Goal: Task Accomplishment & Management: Complete application form

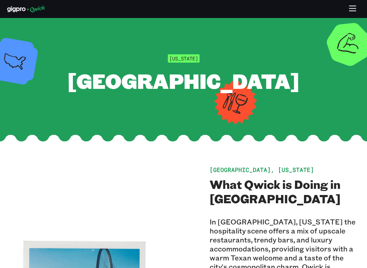
click at [354, 13] on icon "button" at bounding box center [352, 9] width 8 height 8
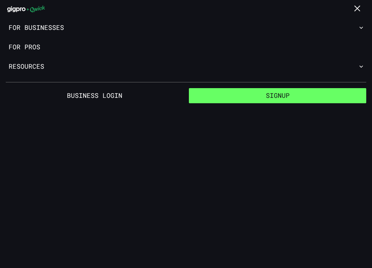
click at [305, 96] on button "Signup" at bounding box center [277, 95] width 177 height 15
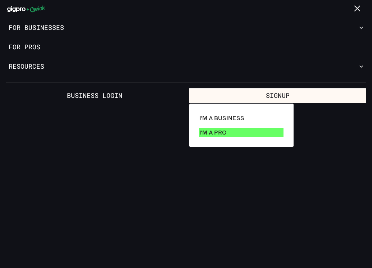
click at [230, 131] on link "I'm a Pro" at bounding box center [242, 132] width 90 height 14
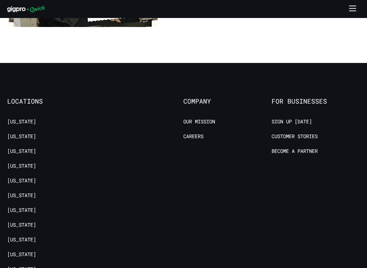
scroll to position [1224, 0]
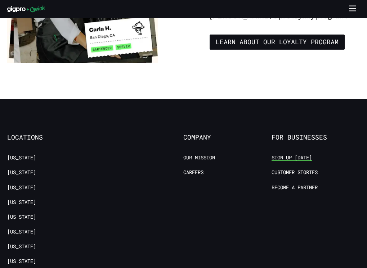
click at [305, 154] on link "Sign up [DATE]" at bounding box center [291, 157] width 40 height 7
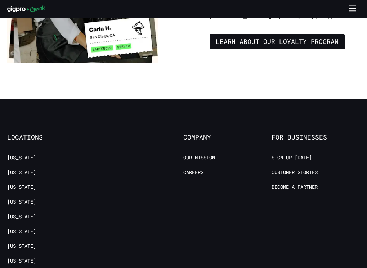
scroll to position [1260, 0]
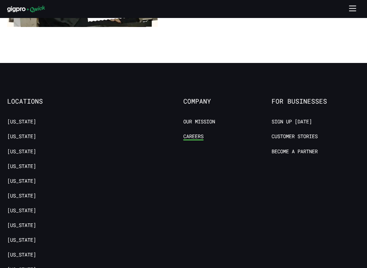
click at [203, 133] on link "Careers" at bounding box center [193, 136] width 20 height 7
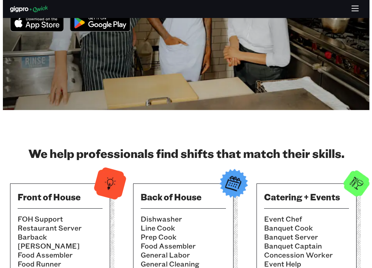
scroll to position [0, 0]
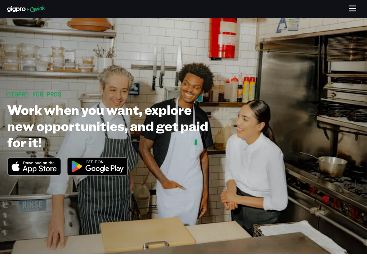
click at [348, 6] on button "button" at bounding box center [353, 9] width 14 height 14
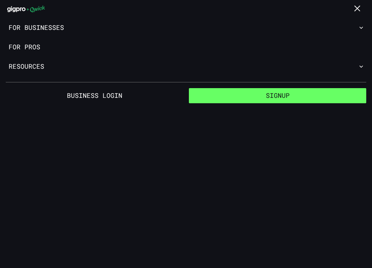
click at [274, 94] on button "Signup" at bounding box center [277, 95] width 177 height 15
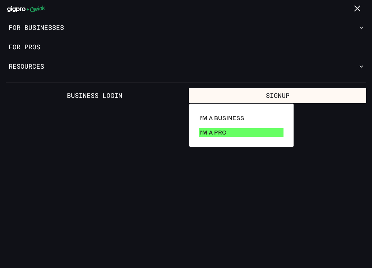
click at [227, 131] on link "I'm a Pro" at bounding box center [242, 132] width 90 height 14
click at [219, 133] on p "I'm a Pro" at bounding box center [212, 132] width 27 height 9
click at [218, 131] on p "I'm a Pro" at bounding box center [212, 132] width 27 height 9
click at [35, 66] on div at bounding box center [186, 134] width 372 height 268
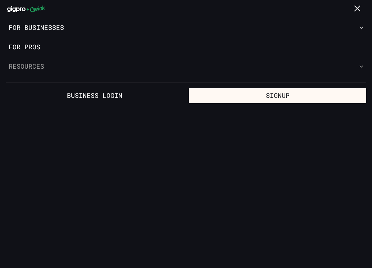
click at [37, 67] on button "Resources" at bounding box center [186, 66] width 372 height 19
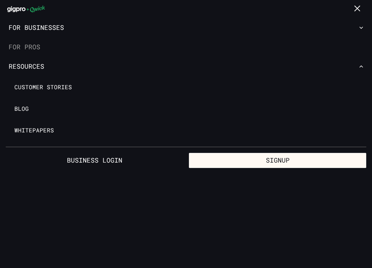
click at [35, 47] on link "For Pros" at bounding box center [186, 46] width 372 height 19
click at [61, 28] on button "For Businesses" at bounding box center [186, 27] width 372 height 19
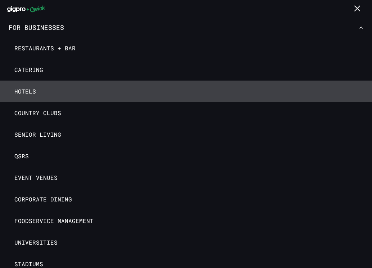
click at [25, 83] on link "Hotels" at bounding box center [186, 92] width 372 height 22
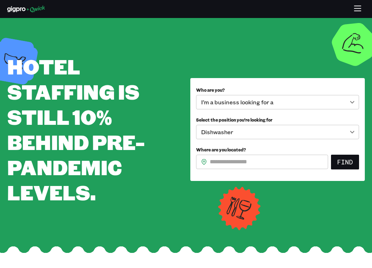
click at [275, 106] on body "**********" at bounding box center [186, 134] width 372 height 268
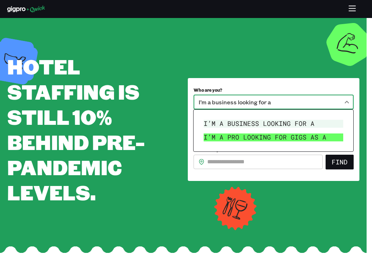
click at [279, 138] on li "I’m a pro looking for Gigs as a" at bounding box center [273, 138] width 145 height 14
type input "***"
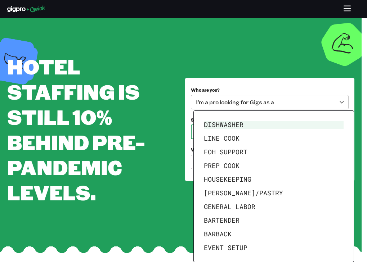
click at [321, 134] on body "**********" at bounding box center [183, 134] width 367 height 268
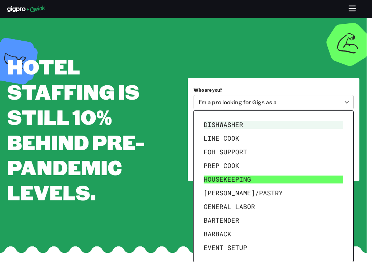
click at [256, 181] on li "Housekeeping" at bounding box center [273, 180] width 145 height 14
type input "**********"
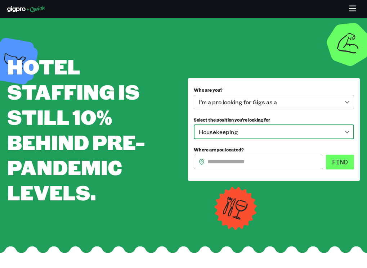
click at [336, 169] on button "Find" at bounding box center [340, 162] width 28 height 15
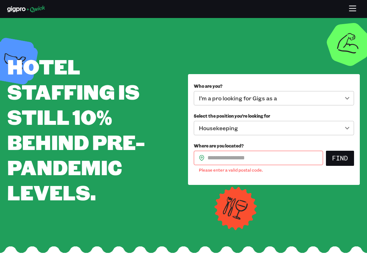
click at [252, 158] on input "Where are you located?" at bounding box center [265, 158] width 116 height 14
click at [339, 159] on button "Find" at bounding box center [340, 158] width 28 height 15
click at [201, 160] on icon at bounding box center [202, 158] width 6 height 6
click at [341, 158] on button "Find" at bounding box center [340, 158] width 28 height 15
click at [339, 156] on button "Find" at bounding box center [340, 158] width 28 height 15
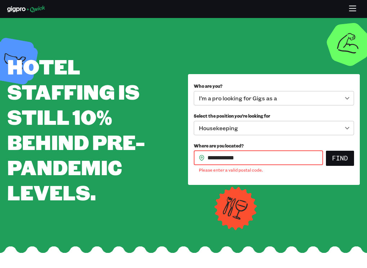
click at [259, 160] on input "**********" at bounding box center [265, 158] width 116 height 14
type input "*"
click at [201, 159] on icon at bounding box center [201, 158] width 5 height 6
click at [231, 159] on input "Where are you located?" at bounding box center [265, 158] width 116 height 14
click at [333, 157] on button "Find" at bounding box center [340, 158] width 28 height 15
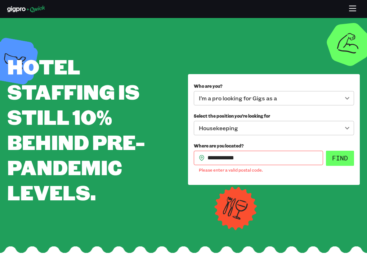
click at [342, 158] on button "Find" at bounding box center [340, 158] width 28 height 15
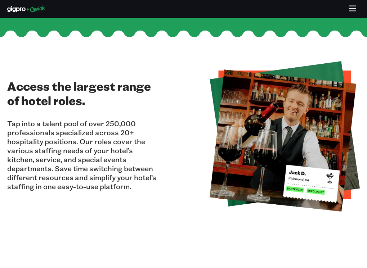
scroll to position [36, 0]
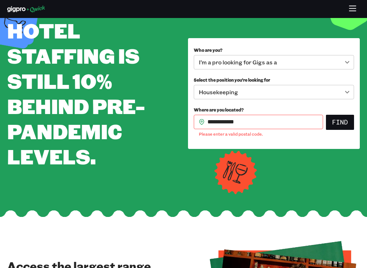
click at [256, 126] on input "**********" at bounding box center [265, 122] width 116 height 14
type input "*"
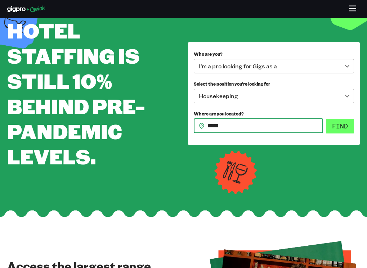
type input "*****"
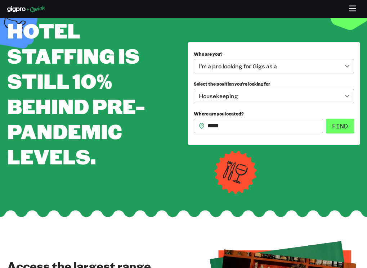
click at [336, 124] on button "Find" at bounding box center [340, 126] width 28 height 15
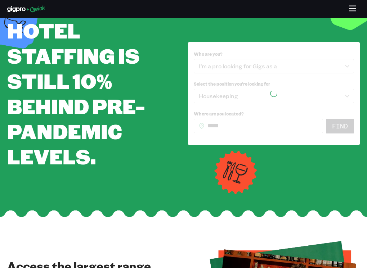
click at [308, 79] on div at bounding box center [274, 94] width 161 height 92
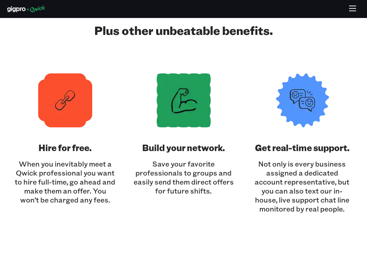
scroll to position [1332, 0]
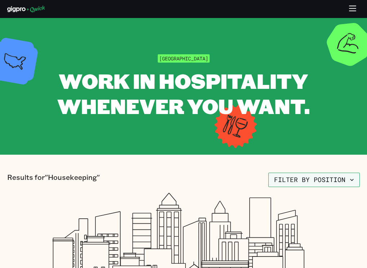
click at [342, 184] on button "Filter by position" at bounding box center [313, 180] width 91 height 14
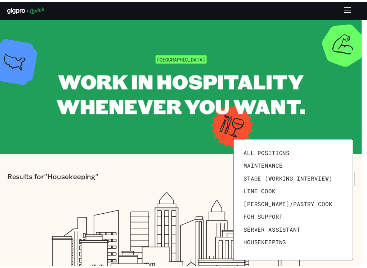
scroll to position [72, 0]
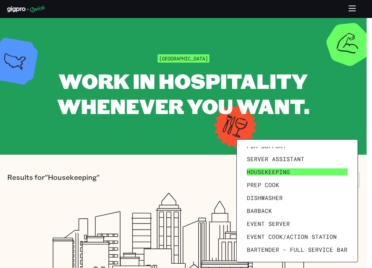
click at [285, 174] on span "Housekeeping" at bounding box center [268, 171] width 43 height 7
click at [287, 171] on span "Housekeeping" at bounding box center [268, 171] width 43 height 7
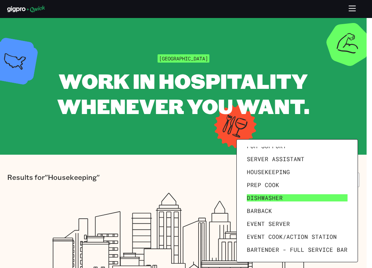
click at [272, 197] on span "Dishwasher" at bounding box center [265, 197] width 36 height 7
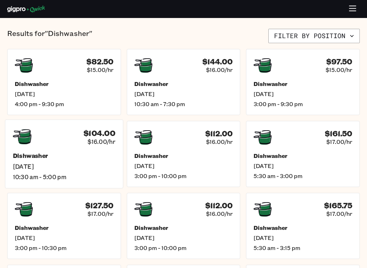
scroll to position [180, 0]
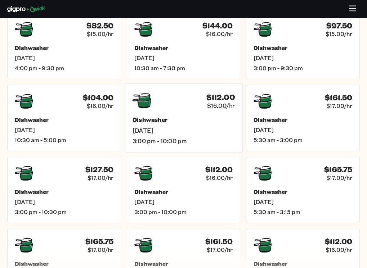
click at [153, 138] on span "3:00 pm - 10:00 pm" at bounding box center [183, 141] width 103 height 8
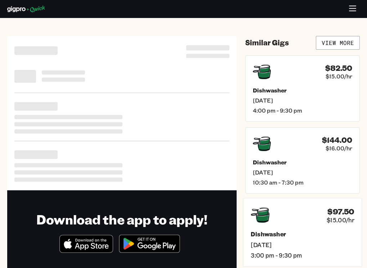
scroll to position [144, 0]
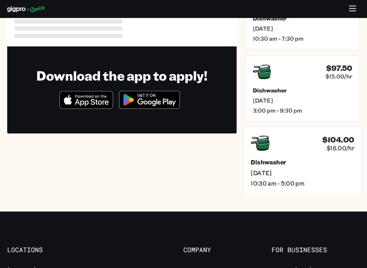
click at [266, 174] on span "[DATE]" at bounding box center [302, 173] width 103 height 8
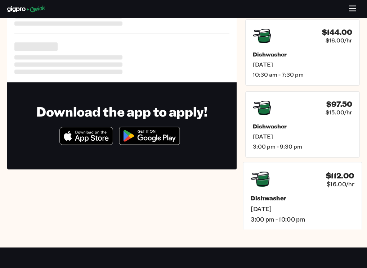
scroll to position [144, 0]
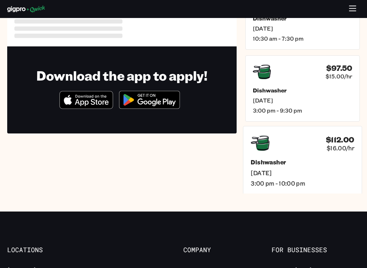
click at [343, 143] on h4 "$112.00" at bounding box center [339, 139] width 28 height 9
